Goal: Navigation & Orientation: Find specific page/section

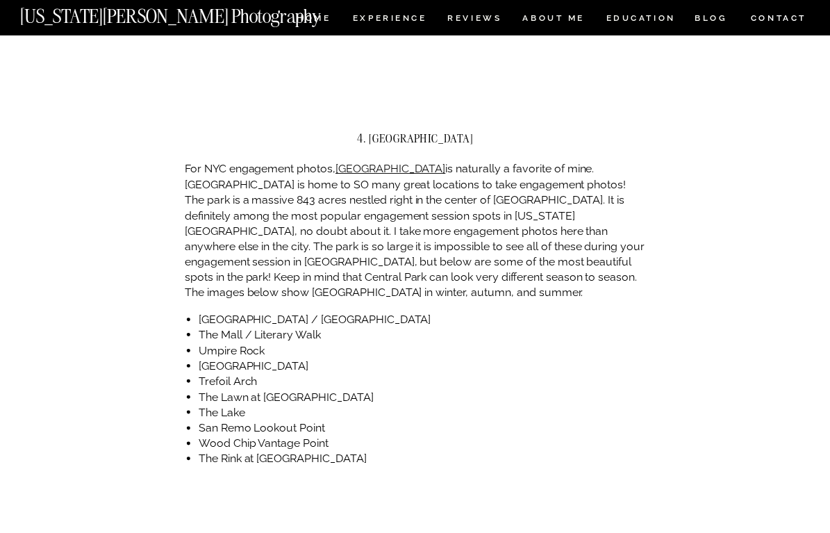
scroll to position [2289, 0]
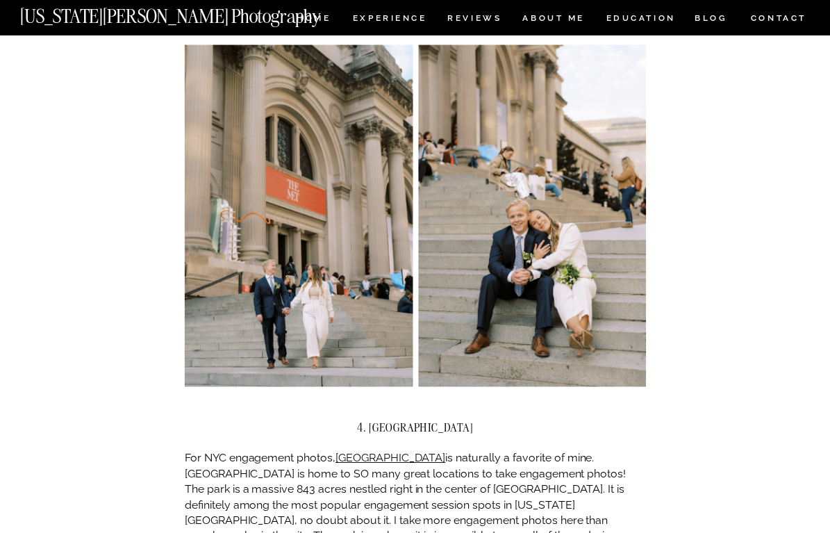
click at [317, 17] on nav "[US_STATE][PERSON_NAME] Photography" at bounding box center [193, 13] width 347 height 12
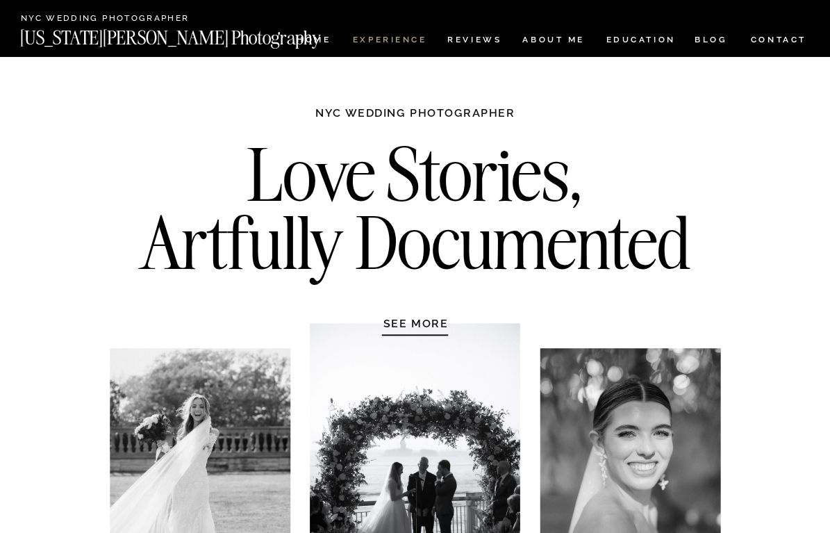
click at [412, 46] on nav "Experience" at bounding box center [389, 41] width 73 height 12
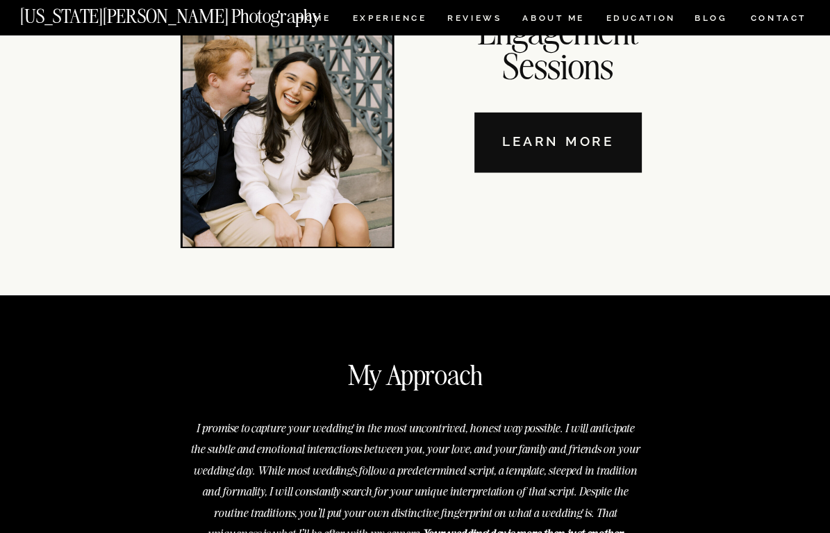
scroll to position [4488, 0]
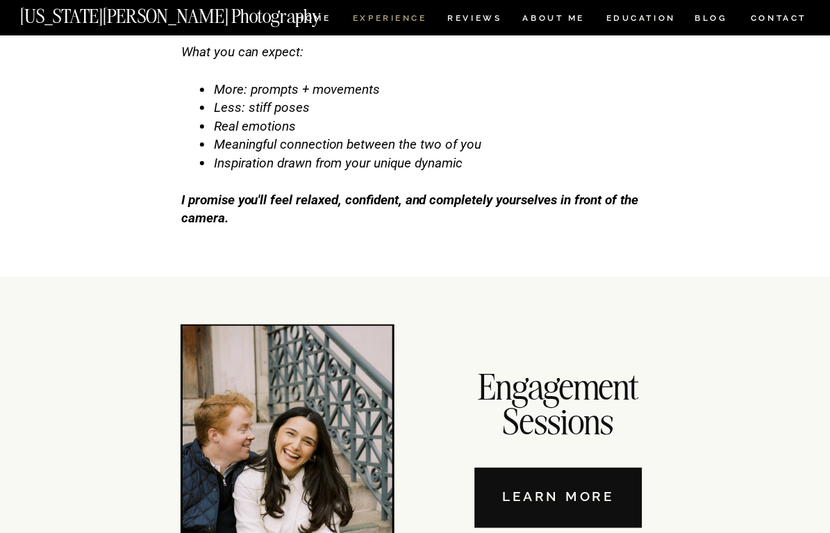
click at [385, 22] on nav "Experience" at bounding box center [389, 20] width 73 height 12
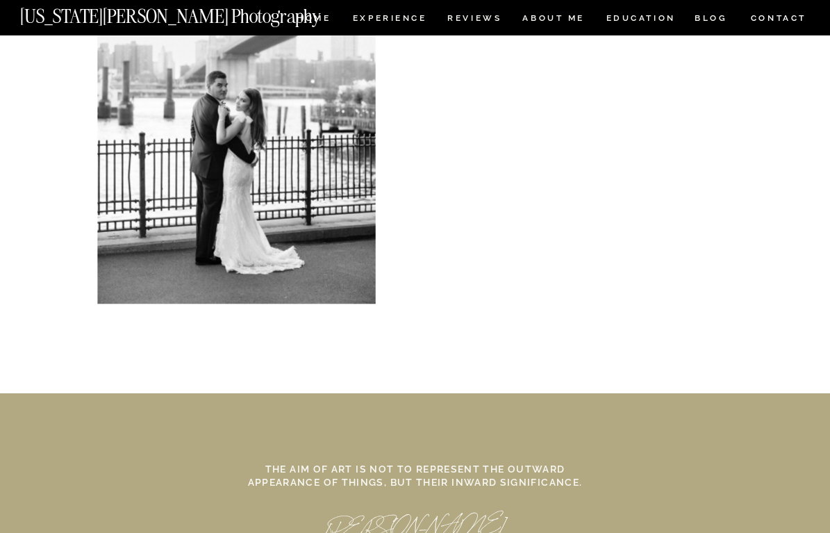
scroll to position [6478, 0]
